Goal: Find specific page/section: Find specific page/section

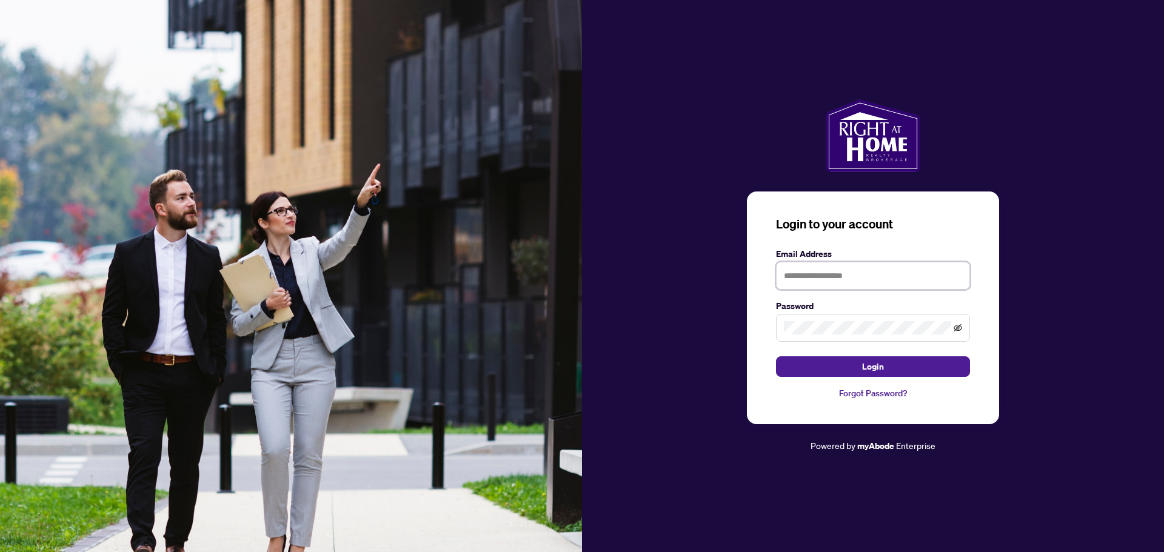
type input "**********"
click at [957, 327] on icon "eye-invisible" at bounding box center [958, 328] width 8 height 8
click at [867, 367] on span "Login" at bounding box center [873, 366] width 22 height 19
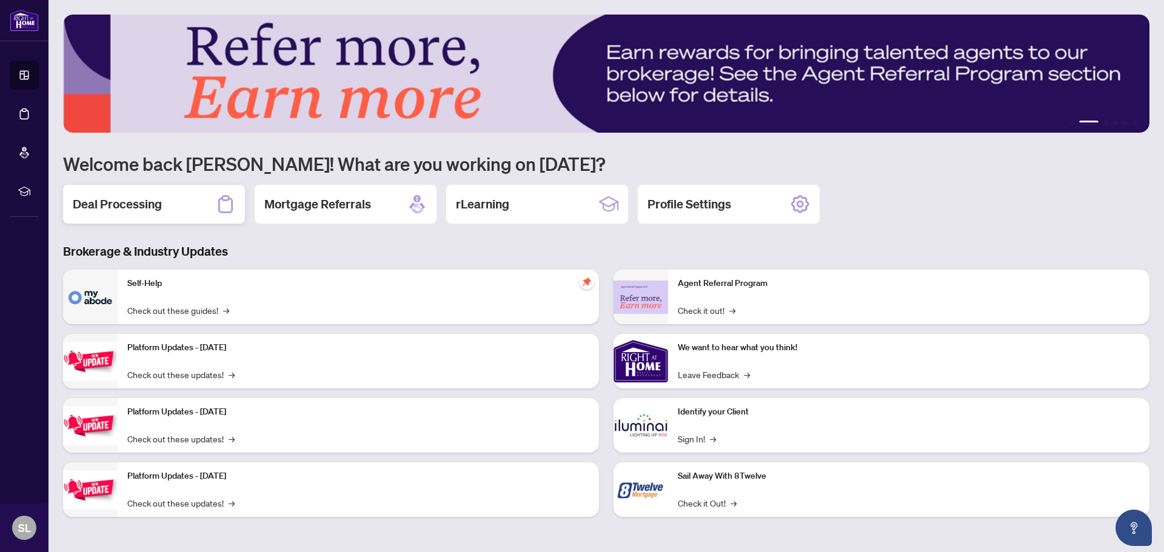
click at [148, 205] on h2 "Deal Processing" at bounding box center [117, 204] width 89 height 17
